Goal: Information Seeking & Learning: Find specific fact

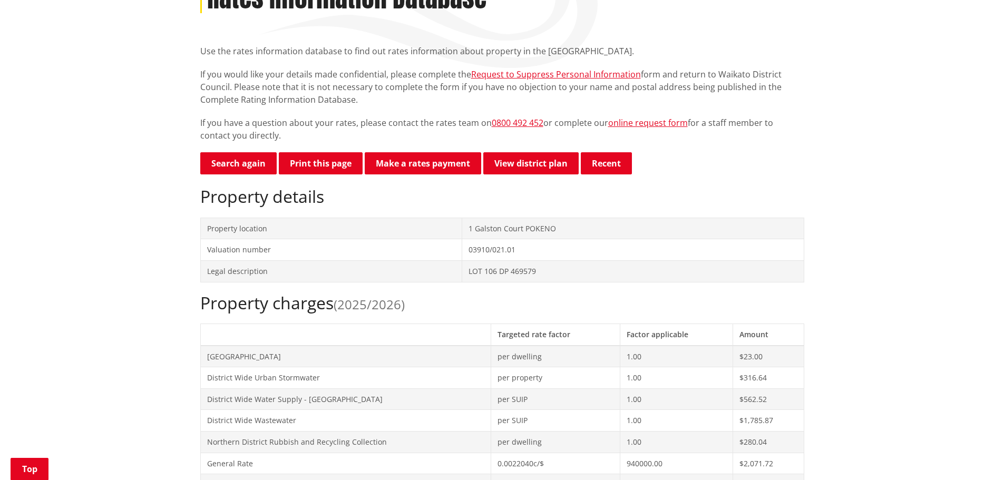
scroll to position [316, 0]
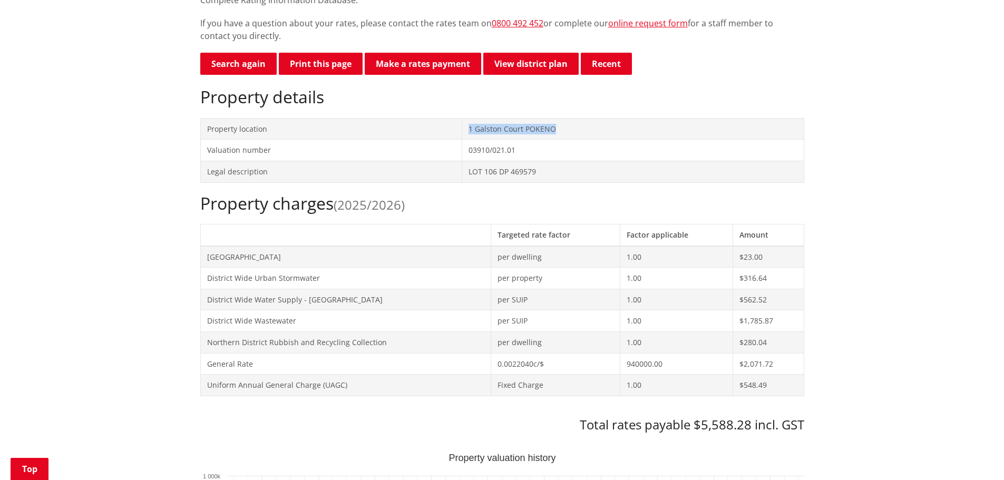
drag, startPoint x: 554, startPoint y: 109, endPoint x: 464, endPoint y: 106, distance: 90.1
click at [464, 118] on td "1 Galston Court POKENO" at bounding box center [633, 129] width 342 height 22
copy td "1 Galston Court POKENO"
drag, startPoint x: 565, startPoint y: 142, endPoint x: 453, endPoint y: 149, distance: 111.9
click at [453, 161] on tr "Legal description LOT 106 DP 469579" at bounding box center [501, 172] width 603 height 22
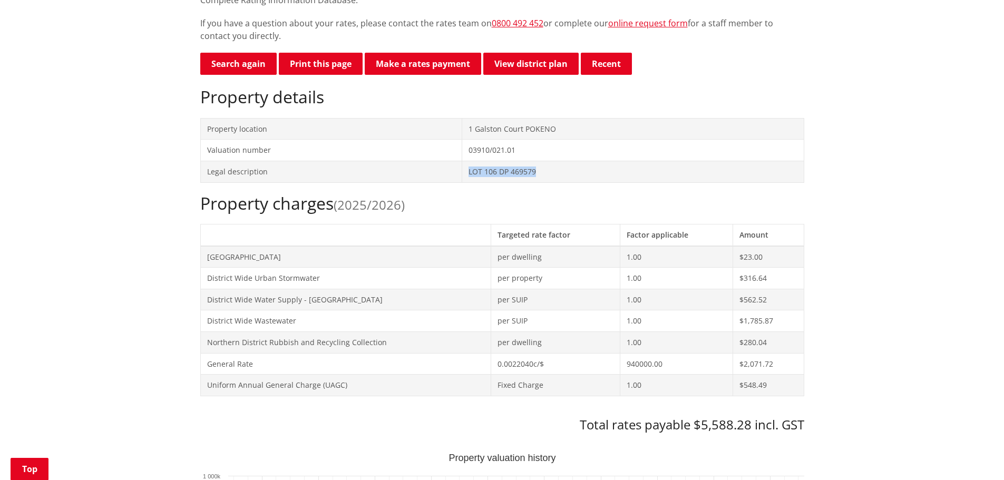
copy tr "LOT 106 DP 469579"
click at [220, 387] on div "Property charges (2025/2026) Targeted rate factor Factor applicable Amount [GEO…" at bounding box center [502, 312] width 604 height 239
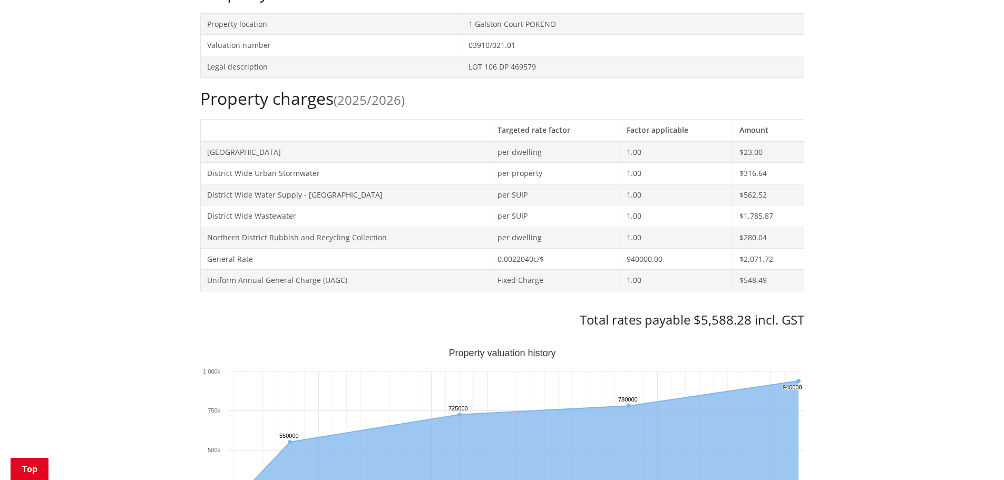
scroll to position [421, 0]
drag, startPoint x: 538, startPoint y: 48, endPoint x: 455, endPoint y: 50, distance: 83.3
click at [455, 55] on tr "Legal description LOT 106 DP 469579" at bounding box center [501, 66] width 603 height 22
copy tr "LOT 106 DP 469579"
click at [476, 347] on text "Property valuation history" at bounding box center [501, 352] width 107 height 11
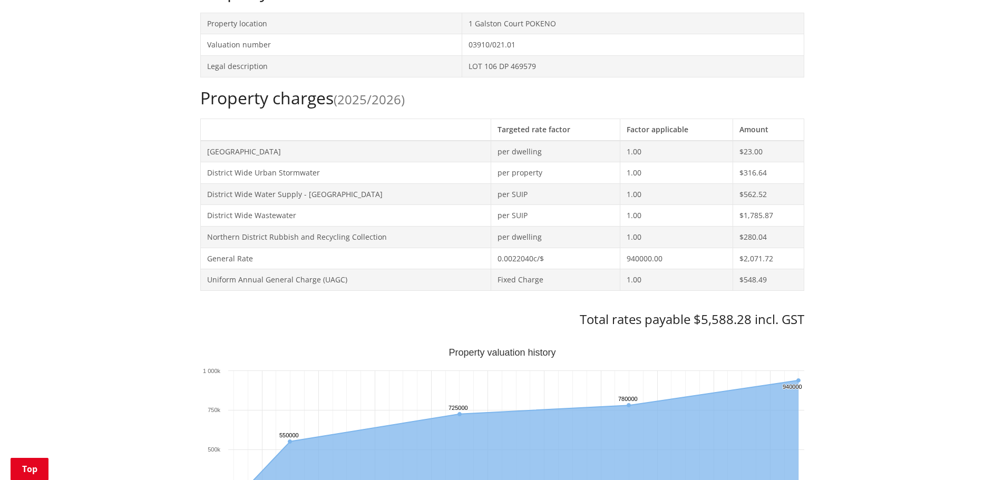
drag, startPoint x: 541, startPoint y: 47, endPoint x: 456, endPoint y: 50, distance: 84.3
click at [456, 55] on tr "Legal description LOT 106 DP 469579" at bounding box center [501, 66] width 603 height 22
copy tr "LOT 106 DP 469579"
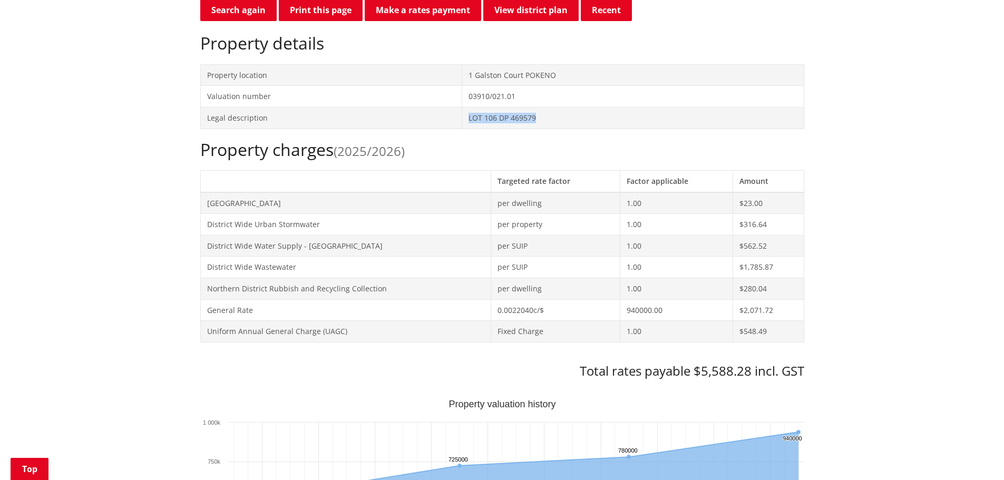
scroll to position [211, 0]
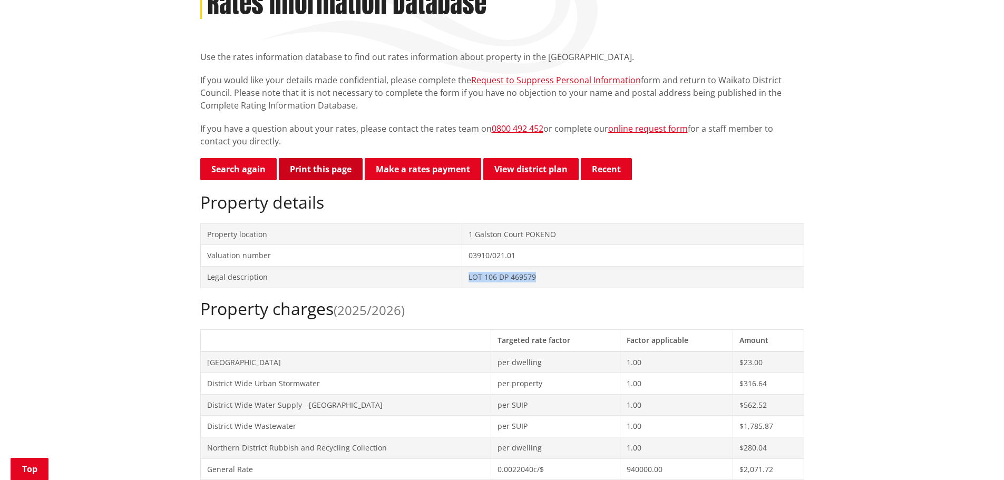
click at [327, 158] on button "Print this page" at bounding box center [321, 169] width 84 height 22
